Goal: Information Seeking & Learning: Learn about a topic

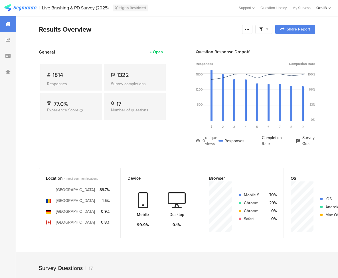
click at [7, 25] on icon at bounding box center [7, 24] width 5 height 5
click at [119, 136] on div "General Open 1814 Responses 1322 Survey completions 77.0% Experience Score 17 N…" at bounding box center [103, 102] width 128 height 107
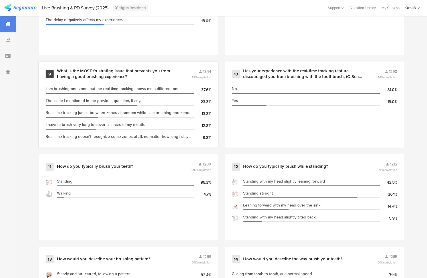
scroll to position [590, 0]
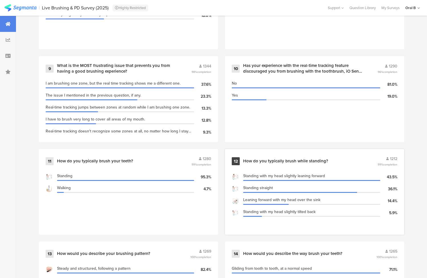
click at [240, 171] on div "Standing with my head slightly leaning forward 43.5%" at bounding box center [315, 177] width 166 height 12
click at [242, 160] on div "How do you typically brush while standing?" at bounding box center [285, 161] width 85 height 6
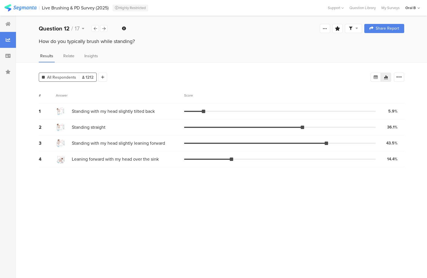
click at [60, 111] on img at bounding box center [60, 111] width 9 height 9
click at [103, 29] on icon at bounding box center [103, 29] width 3 height 4
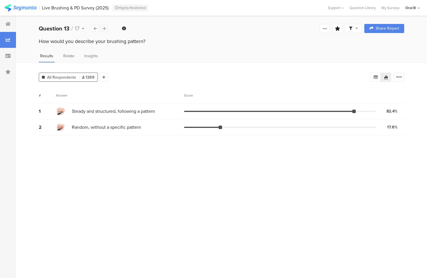
click at [103, 29] on icon at bounding box center [103, 29] width 3 height 4
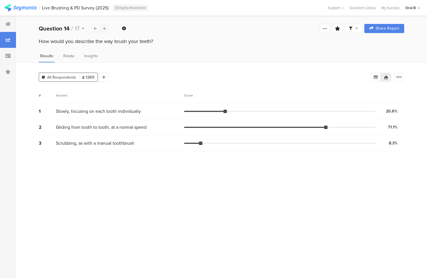
click at [103, 29] on icon at bounding box center [103, 29] width 3 height 4
